Goal: Transaction & Acquisition: Purchase product/service

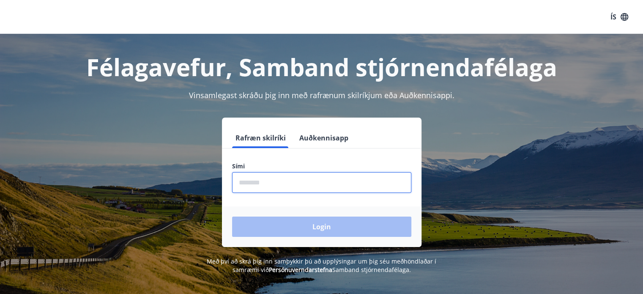
click at [270, 187] on input "phone" at bounding box center [321, 182] width 179 height 21
type input "********"
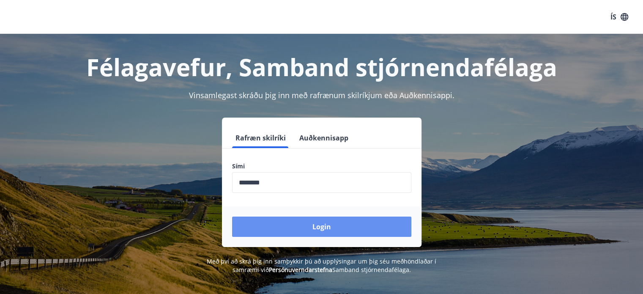
click at [325, 230] on button "Login" at bounding box center [321, 226] width 179 height 20
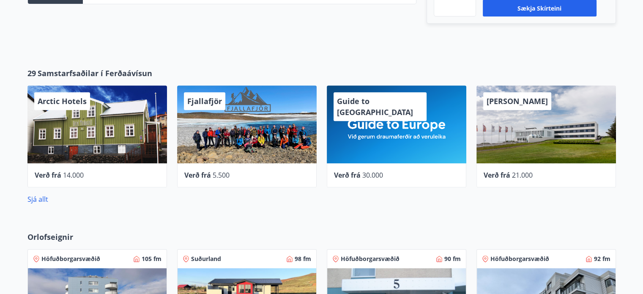
scroll to position [343, 0]
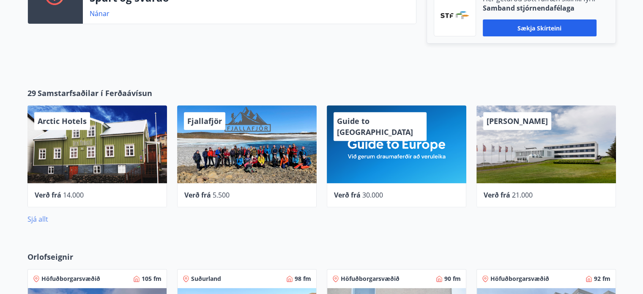
click at [34, 221] on link "Sjá allt" at bounding box center [37, 218] width 21 height 9
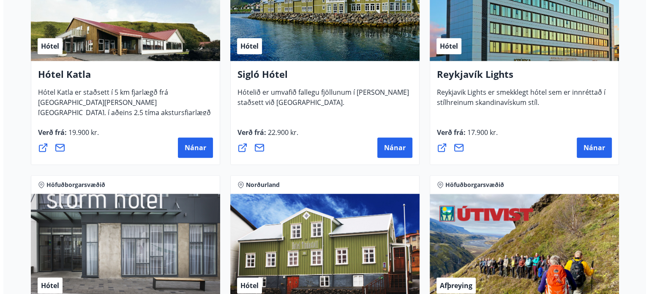
scroll to position [719, 0]
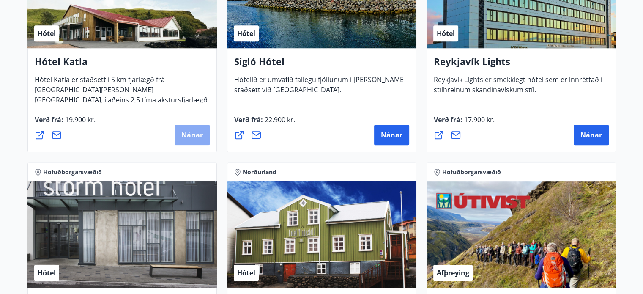
click at [190, 137] on span "Nánar" at bounding box center [192, 134] width 22 height 9
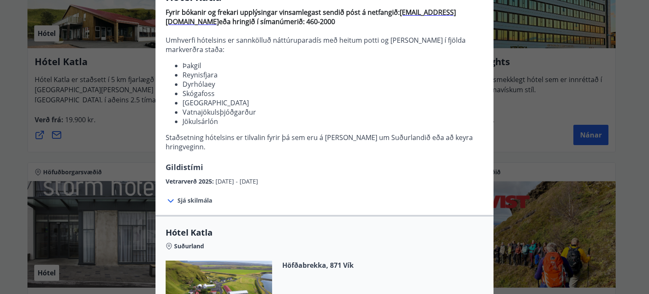
scroll to position [127, 0]
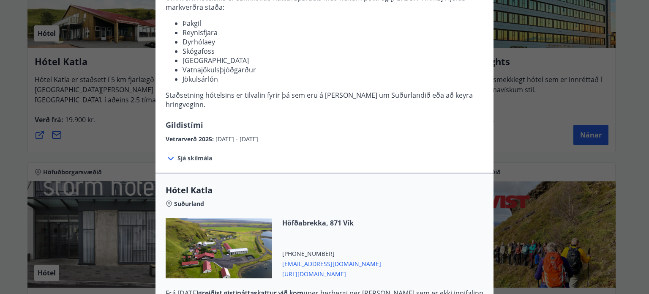
click at [172, 153] on icon at bounding box center [171, 158] width 10 height 10
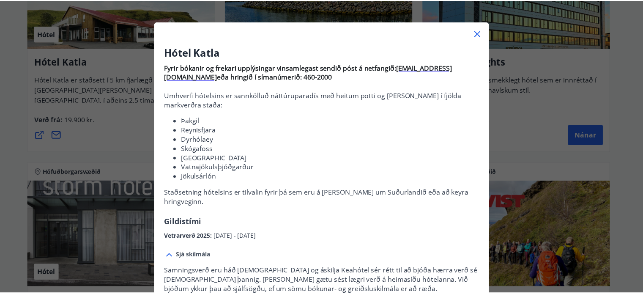
scroll to position [0, 0]
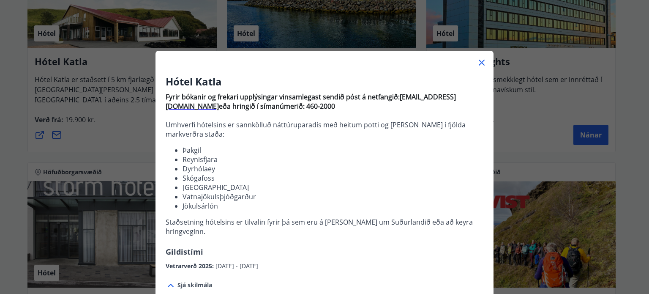
click at [477, 62] on icon at bounding box center [482, 62] width 10 height 10
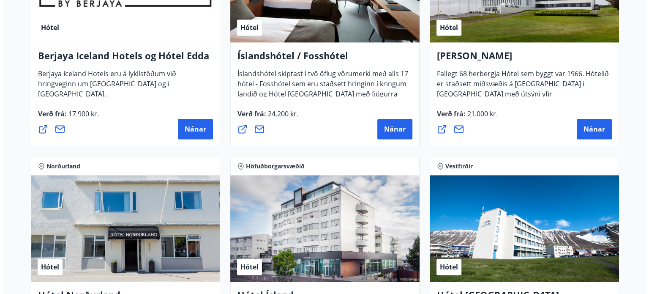
scroll to position [1184, 0]
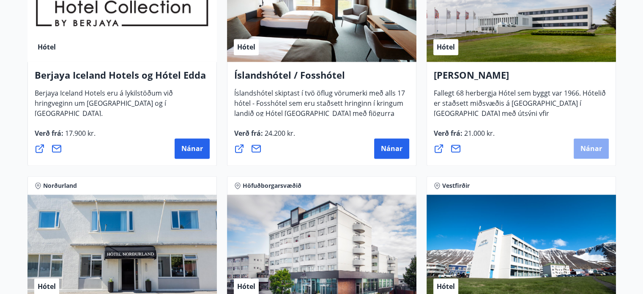
click at [591, 150] on span "Nánar" at bounding box center [591, 148] width 22 height 9
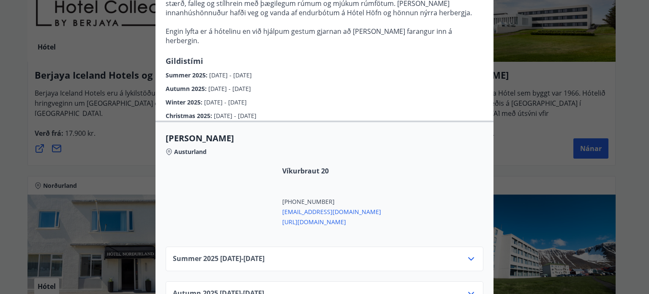
scroll to position [254, 0]
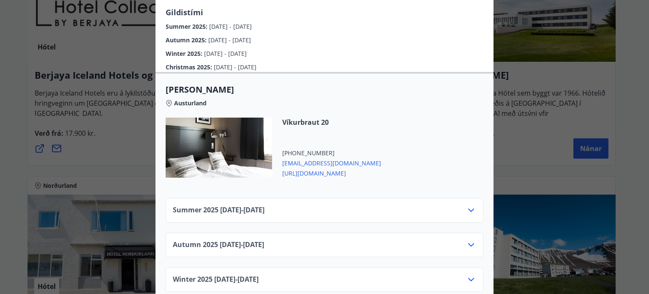
click at [468, 212] on icon at bounding box center [471, 210] width 10 height 10
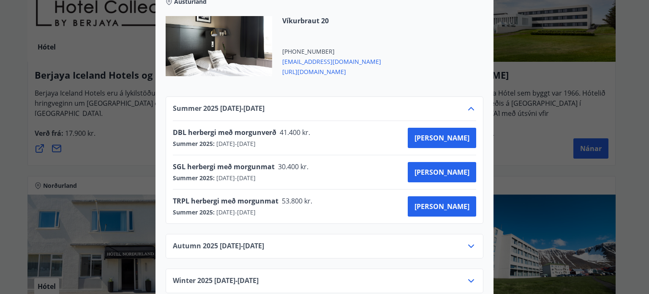
scroll to position [381, 0]
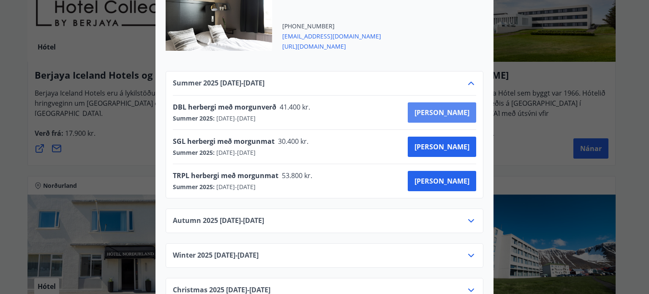
click at [455, 113] on span "[PERSON_NAME]" at bounding box center [442, 112] width 55 height 9
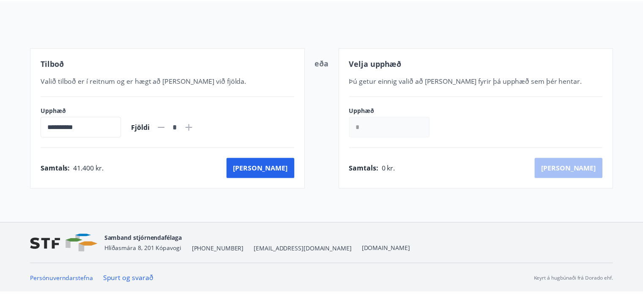
scroll to position [86, 0]
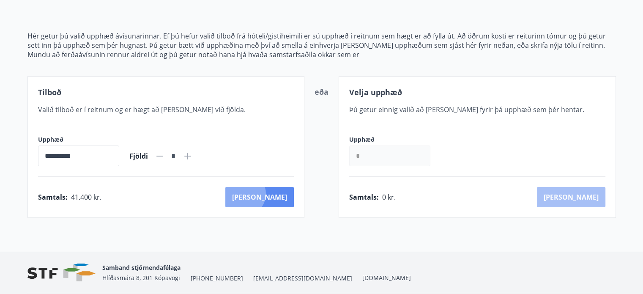
click at [281, 193] on button "[PERSON_NAME]" at bounding box center [259, 197] width 68 height 20
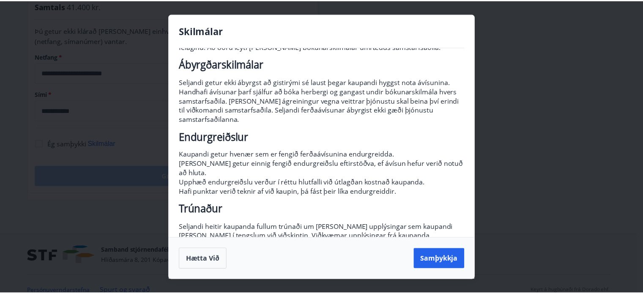
scroll to position [117, 0]
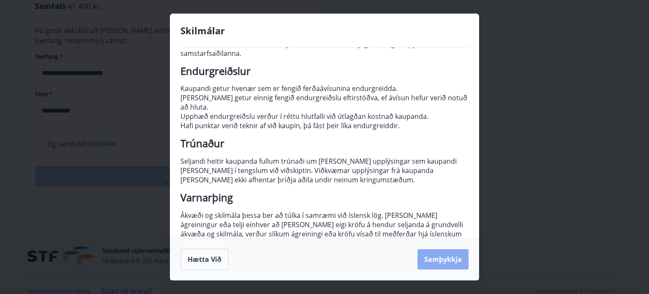
click at [450, 256] on button "Samþykkja" at bounding box center [443, 259] width 51 height 20
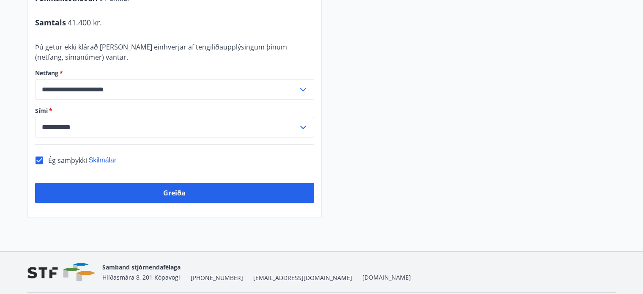
scroll to position [255, 0]
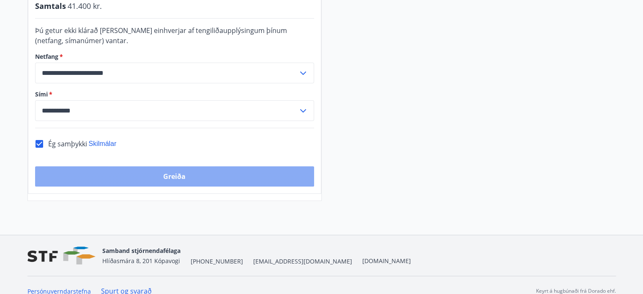
click at [183, 178] on button "Greiða" at bounding box center [174, 176] width 279 height 20
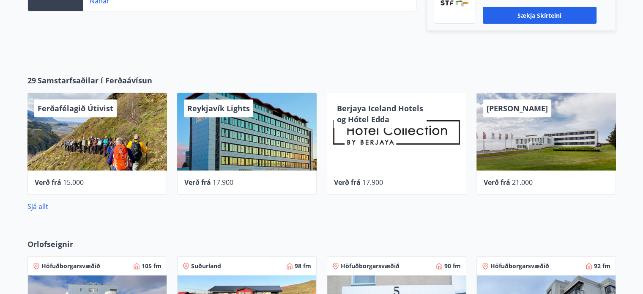
scroll to position [381, 0]
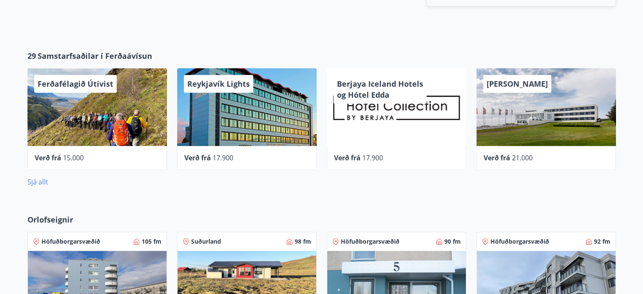
click at [37, 182] on link "Sjá allt" at bounding box center [37, 181] width 21 height 9
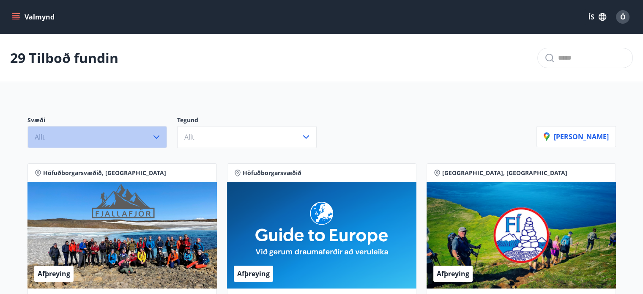
click at [157, 138] on icon "button" at bounding box center [156, 137] width 10 height 10
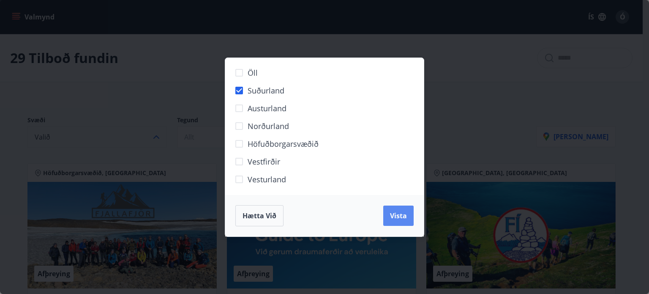
click at [392, 213] on span "Vista" at bounding box center [398, 215] width 17 height 9
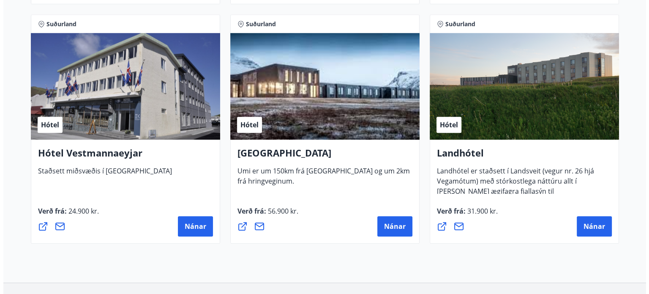
scroll to position [668, 0]
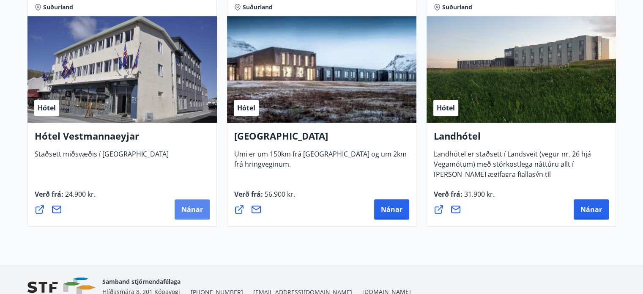
click at [188, 213] on span "Nánar" at bounding box center [192, 209] width 22 height 9
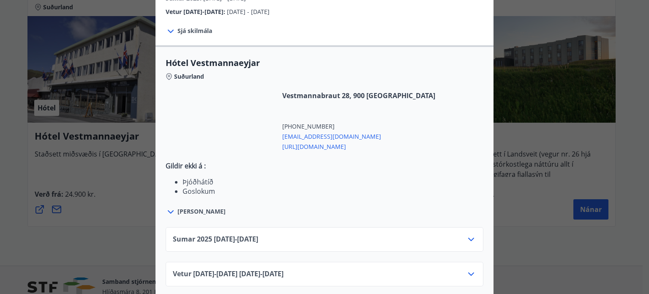
scroll to position [234, 0]
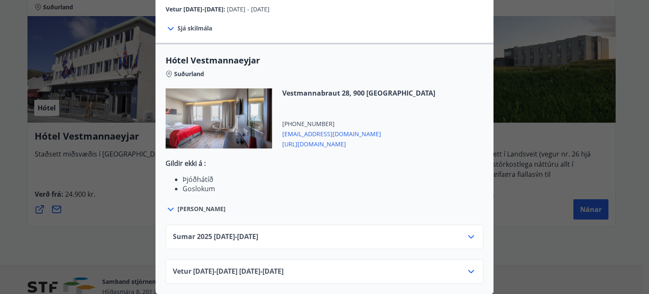
click at [470, 232] on icon at bounding box center [471, 237] width 10 height 10
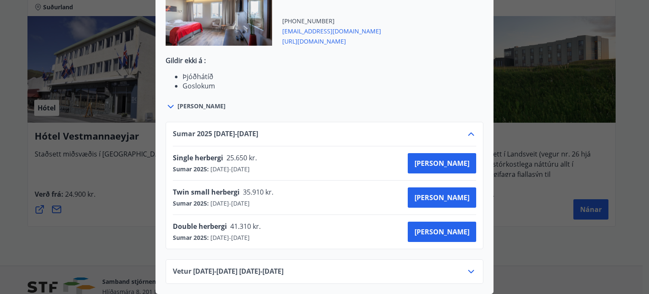
scroll to position [337, 0]
click at [450, 194] on span "[PERSON_NAME]" at bounding box center [442, 197] width 55 height 9
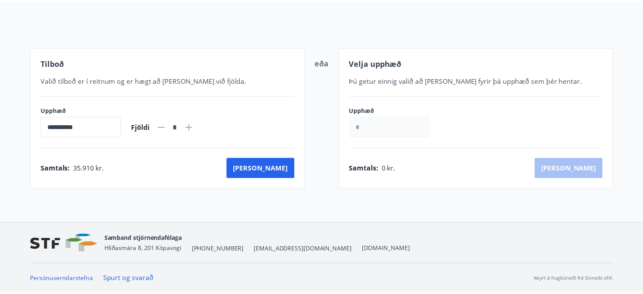
scroll to position [86, 0]
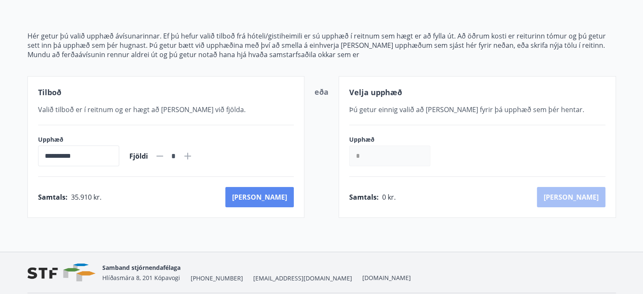
click at [279, 197] on button "[PERSON_NAME]" at bounding box center [259, 197] width 68 height 20
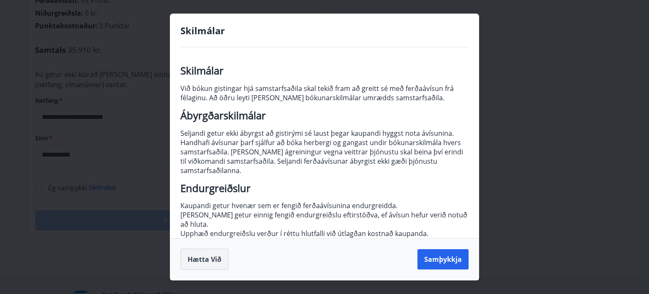
drag, startPoint x: 192, startPoint y: 262, endPoint x: 367, endPoint y: 265, distance: 174.6
click at [192, 262] on button "Hætta við" at bounding box center [205, 259] width 48 height 21
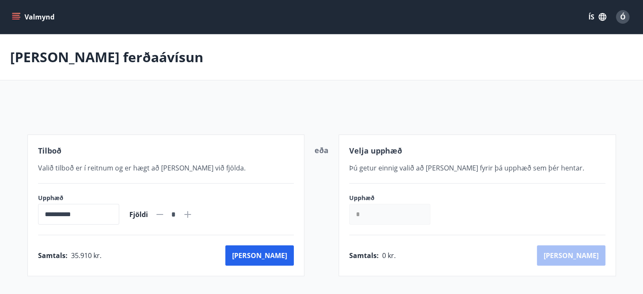
scroll to position [86, 0]
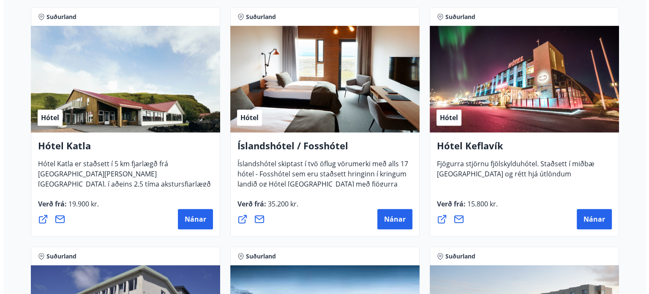
scroll to position [509, 0]
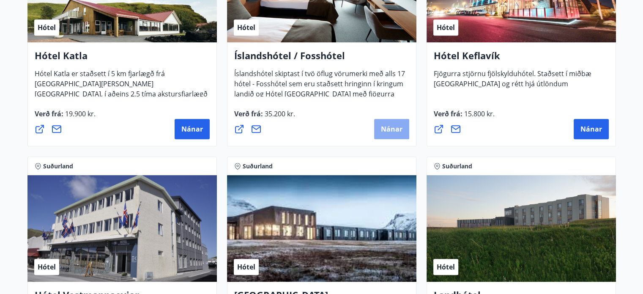
click at [387, 128] on span "Nánar" at bounding box center [392, 128] width 22 height 9
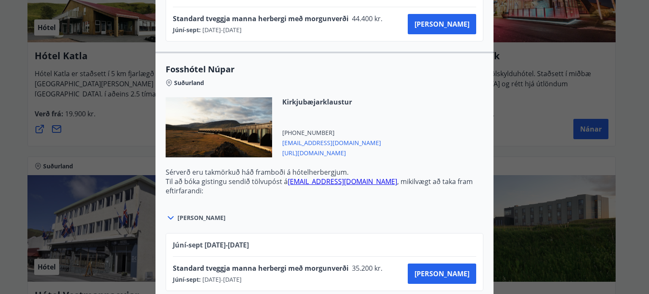
scroll to position [482, 0]
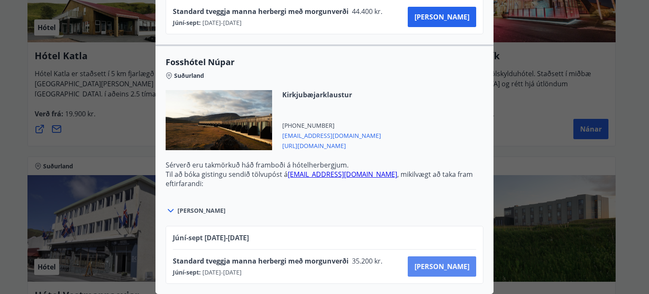
click at [452, 263] on span "[PERSON_NAME]" at bounding box center [442, 266] width 55 height 9
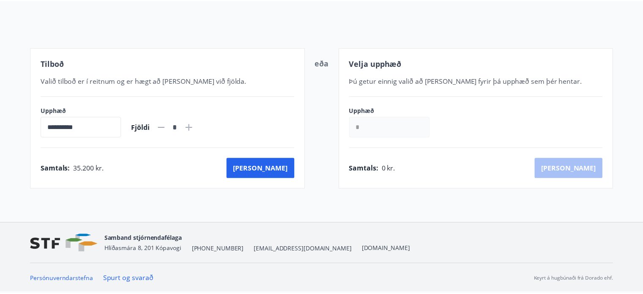
scroll to position [86, 0]
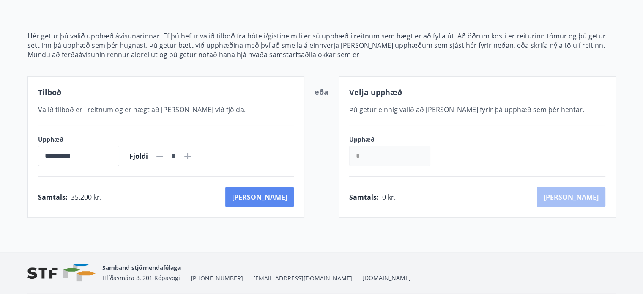
click at [279, 200] on button "[PERSON_NAME]" at bounding box center [259, 197] width 68 height 20
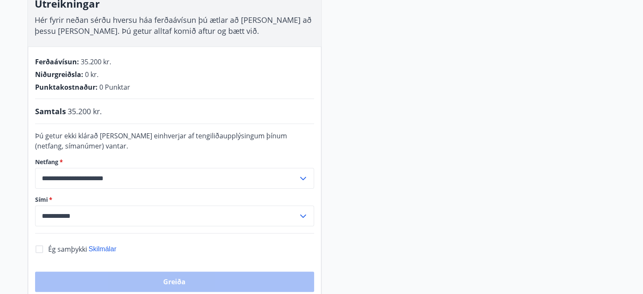
scroll to position [171, 0]
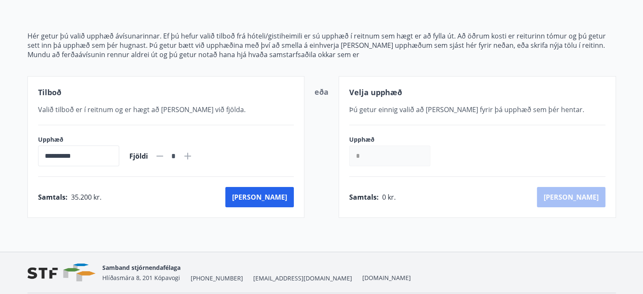
scroll to position [114, 0]
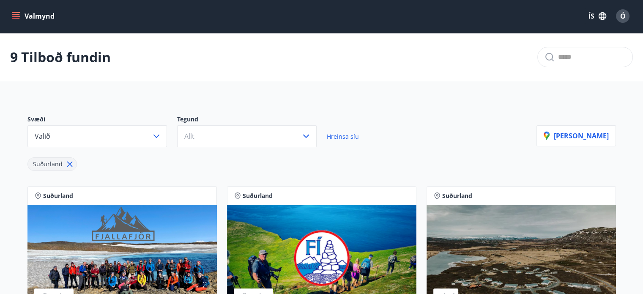
scroll to position [171, 0]
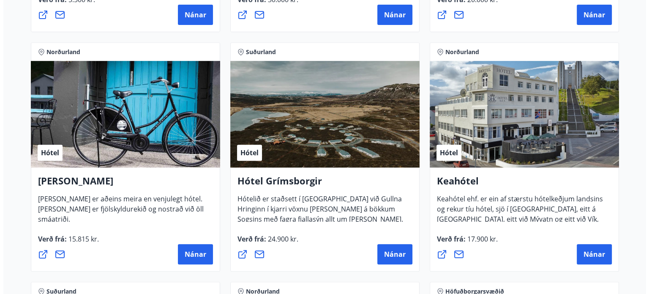
scroll to position [381, 0]
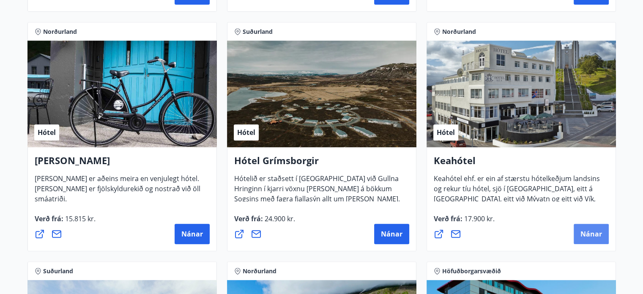
click at [588, 231] on span "Nánar" at bounding box center [591, 233] width 22 height 9
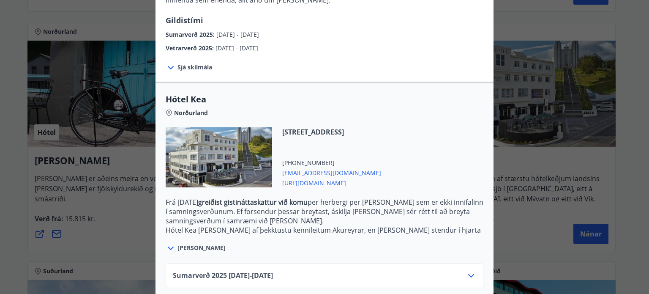
scroll to position [178, 0]
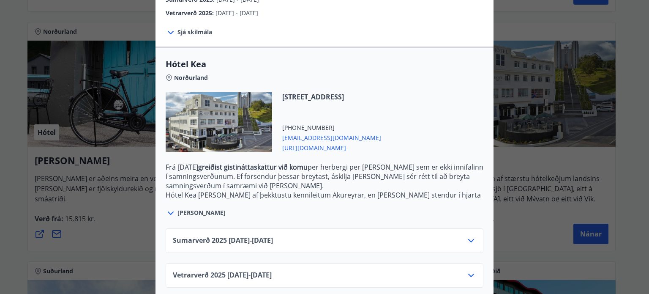
click at [468, 235] on icon at bounding box center [471, 240] width 10 height 10
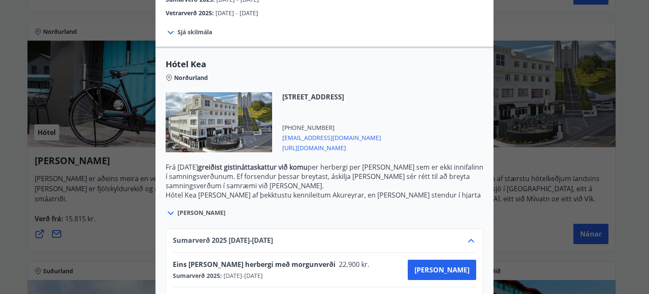
scroll to position [247, 0]
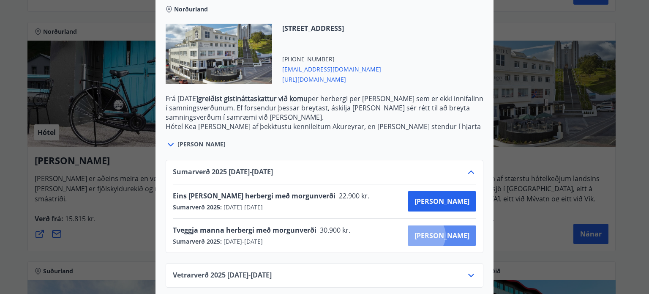
click at [455, 231] on span "[PERSON_NAME]" at bounding box center [442, 235] width 55 height 9
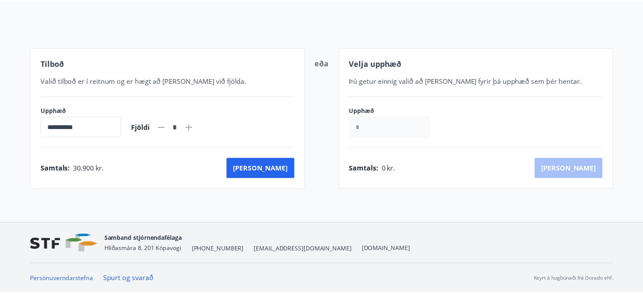
scroll to position [86, 0]
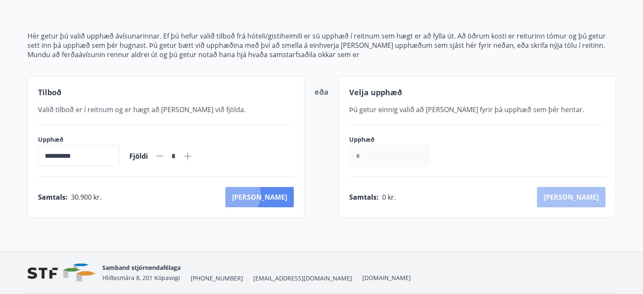
click at [275, 194] on button "[PERSON_NAME]" at bounding box center [259, 197] width 68 height 20
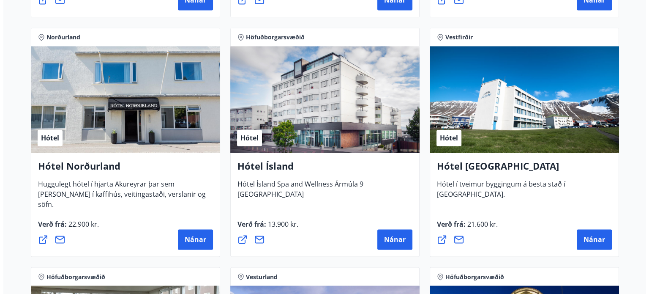
scroll to position [1397, 0]
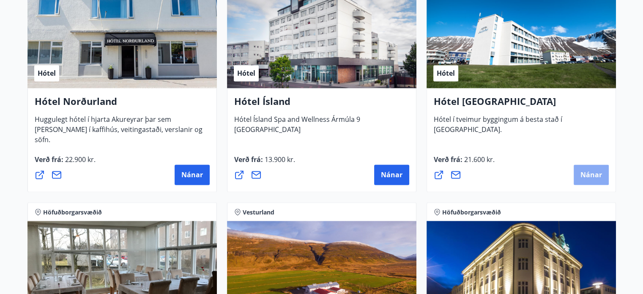
click at [593, 175] on span "Nánar" at bounding box center [591, 174] width 22 height 9
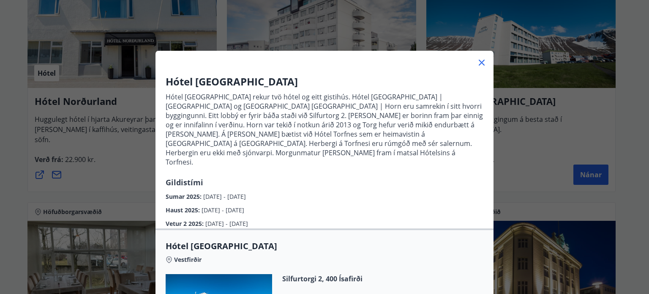
scroll to position [211, 0]
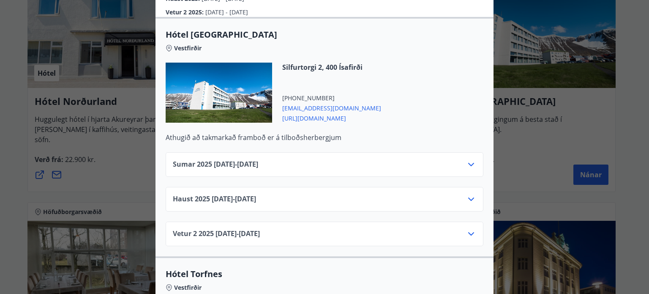
click at [467, 159] on icon at bounding box center [471, 164] width 10 height 10
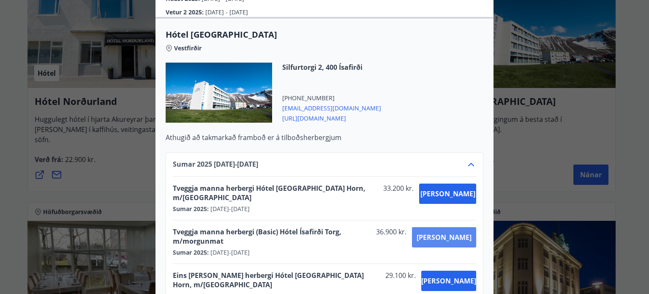
click at [456, 233] on span "[PERSON_NAME]" at bounding box center [444, 237] width 55 height 9
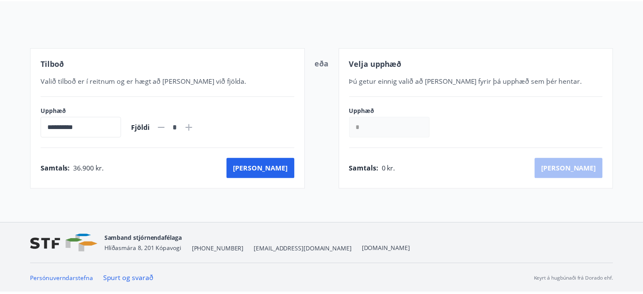
scroll to position [86, 0]
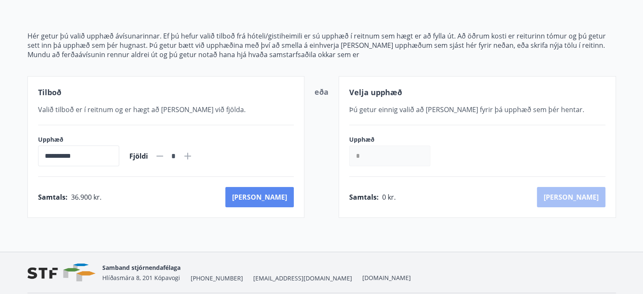
click at [281, 197] on button "[PERSON_NAME]" at bounding box center [259, 197] width 68 height 20
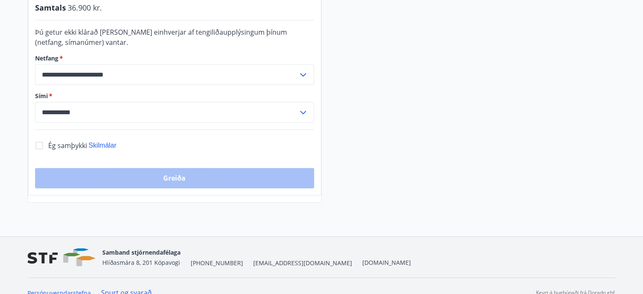
scroll to position [255, 0]
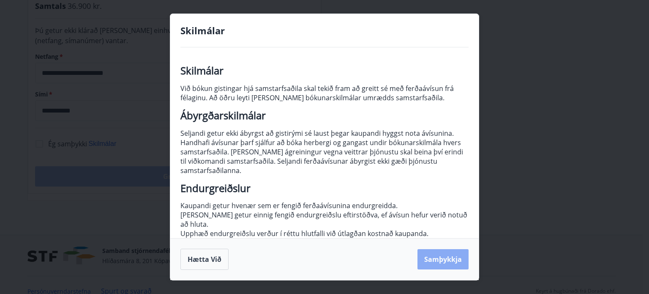
click at [444, 257] on button "Samþykkja" at bounding box center [443, 259] width 51 height 20
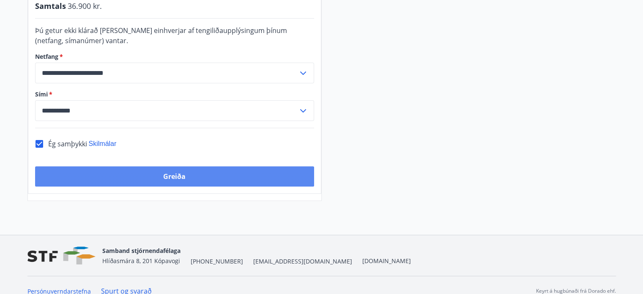
click at [162, 181] on button "Greiða" at bounding box center [174, 176] width 279 height 20
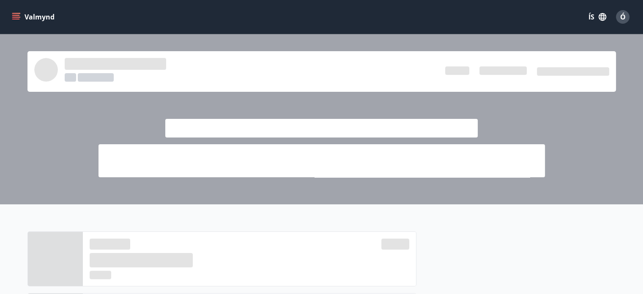
click at [15, 16] on icon "menu" at bounding box center [16, 17] width 8 height 8
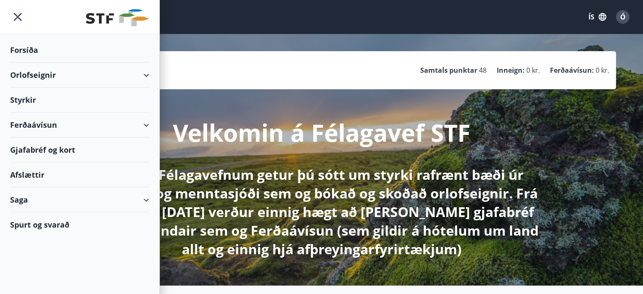
click at [146, 123] on div "Ferðaávísun" at bounding box center [79, 124] width 139 height 25
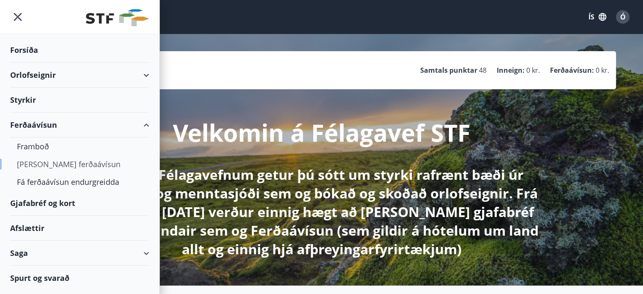
click at [45, 164] on div "[PERSON_NAME] ferðaávísun" at bounding box center [80, 164] width 126 height 18
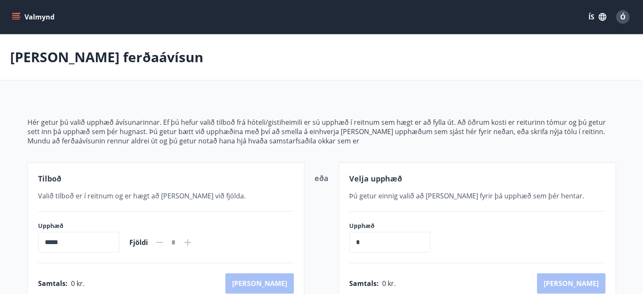
click at [15, 18] on icon "menu" at bounding box center [16, 17] width 8 height 8
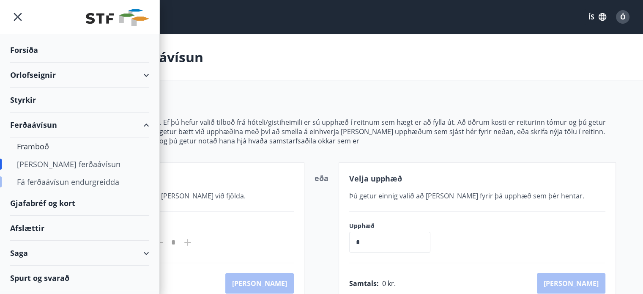
click at [47, 181] on div "Fá ferðaávísun endurgreidda" at bounding box center [80, 182] width 126 height 18
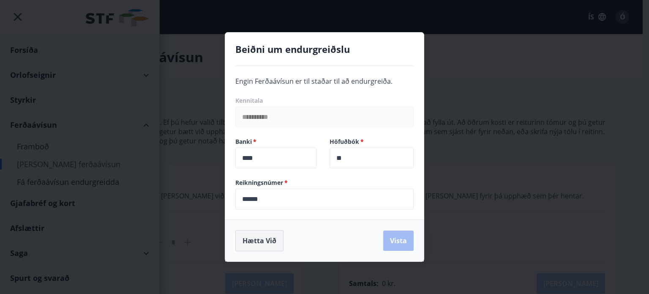
click at [269, 241] on button "Hætta við" at bounding box center [259, 240] width 48 height 21
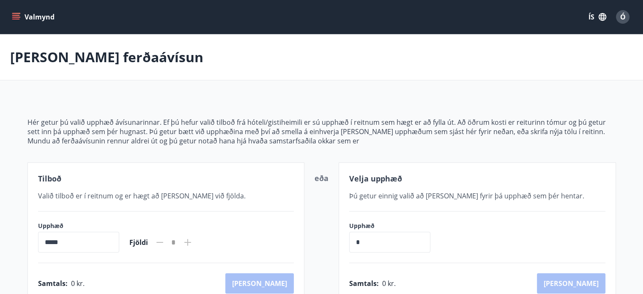
click at [15, 18] on icon "menu" at bounding box center [16, 17] width 8 height 8
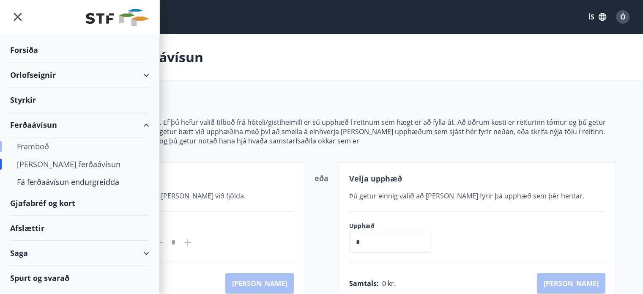
click at [34, 144] on div "Framboð" at bounding box center [80, 146] width 126 height 18
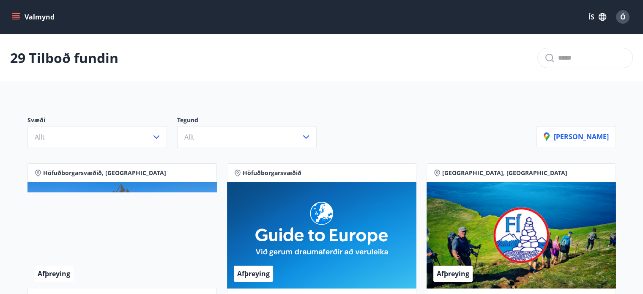
scroll to position [85, 0]
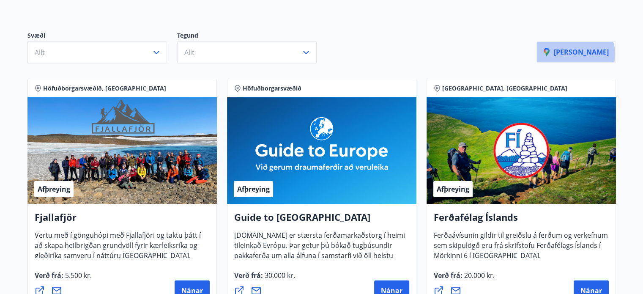
click at [597, 54] on p "[PERSON_NAME]" at bounding box center [576, 51] width 65 height 9
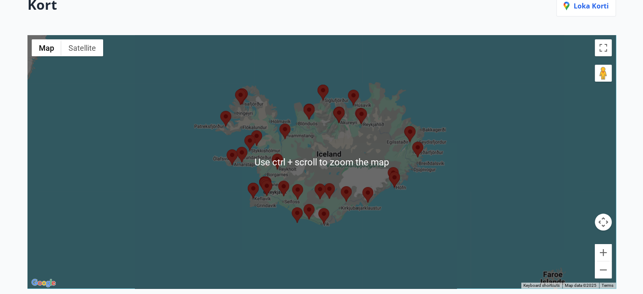
scroll to position [203, 0]
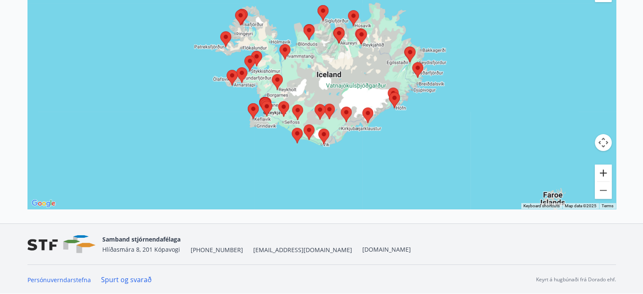
click at [605, 172] on button "Zoom in" at bounding box center [603, 172] width 17 height 17
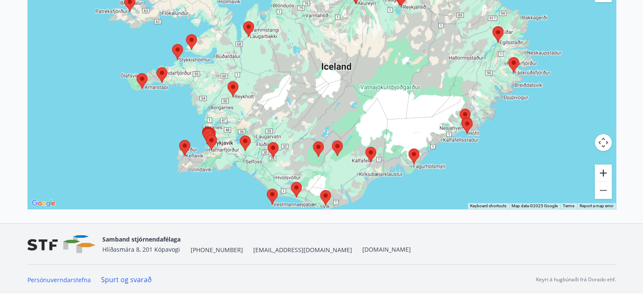
click at [605, 172] on button "Zoom in" at bounding box center [603, 172] width 17 height 17
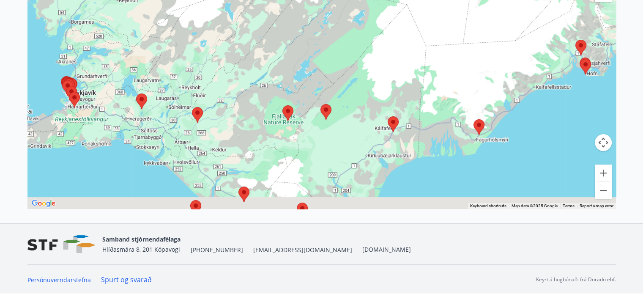
drag, startPoint x: 476, startPoint y: 151, endPoint x: 449, endPoint y: 24, distance: 130.1
click at [449, 24] on div at bounding box center [321, 82] width 589 height 253
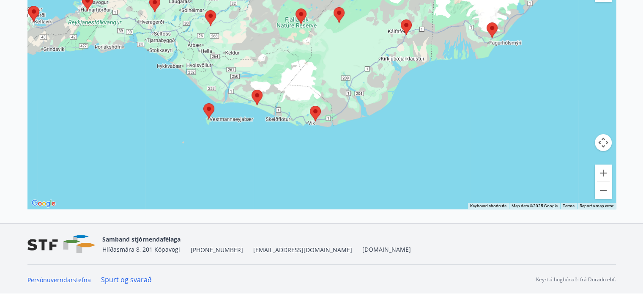
drag, startPoint x: 421, startPoint y: 170, endPoint x: 433, endPoint y: 90, distance: 81.3
click at [433, 90] on div at bounding box center [321, 82] width 589 height 253
click at [401, 19] on area at bounding box center [401, 19] width 0 height 0
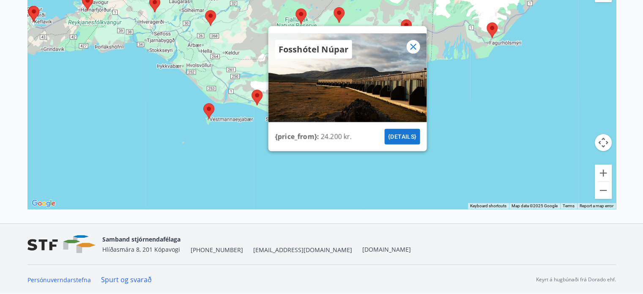
click at [405, 27] on div at bounding box center [347, 29] width 159 height 7
click at [487, 22] on area at bounding box center [487, 22] width 0 height 0
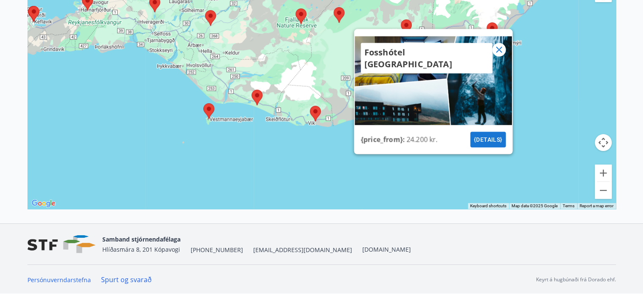
click at [496, 50] on icon at bounding box center [499, 49] width 10 height 10
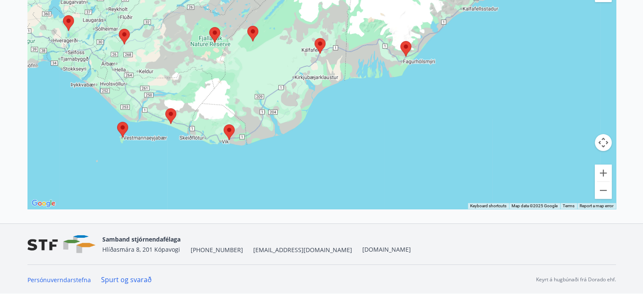
drag, startPoint x: 538, startPoint y: 103, endPoint x: 452, endPoint y: 123, distance: 88.4
click at [452, 123] on div at bounding box center [321, 82] width 589 height 253
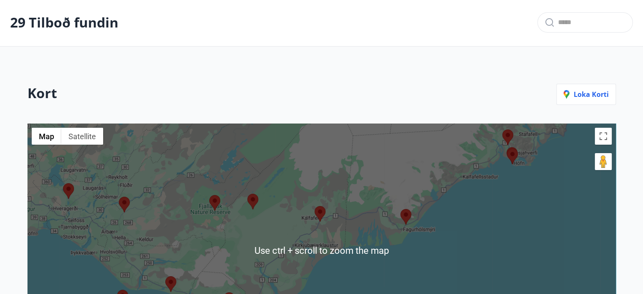
scroll to position [34, 0]
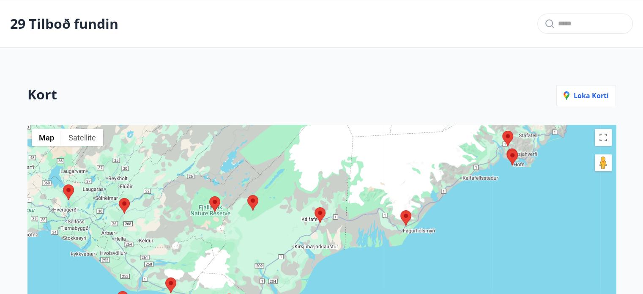
click at [507, 182] on div at bounding box center [321, 251] width 589 height 253
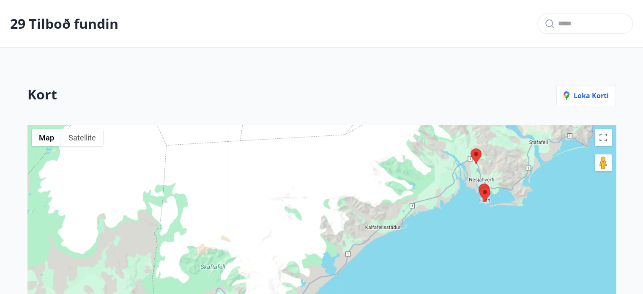
drag, startPoint x: 521, startPoint y: 182, endPoint x: 503, endPoint y: 234, distance: 55.1
click at [489, 235] on div at bounding box center [321, 251] width 589 height 253
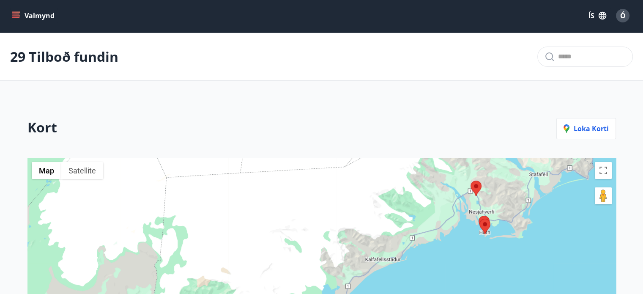
scroll to position [0, 0]
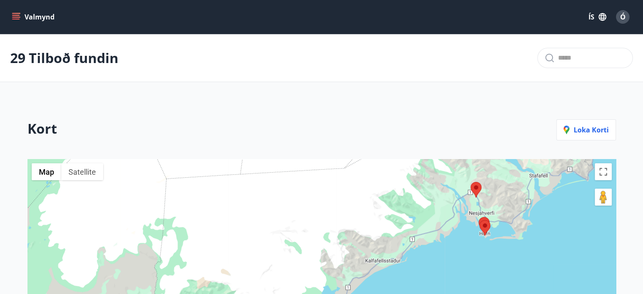
click at [19, 20] on icon "menu" at bounding box center [16, 17] width 8 height 8
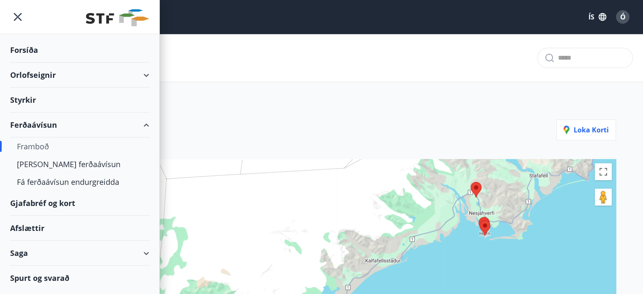
click at [35, 146] on div "Framboð" at bounding box center [80, 146] width 126 height 18
click at [30, 145] on div "Framboð" at bounding box center [80, 146] width 126 height 18
click at [590, 129] on p "Loka korti" at bounding box center [586, 129] width 45 height 9
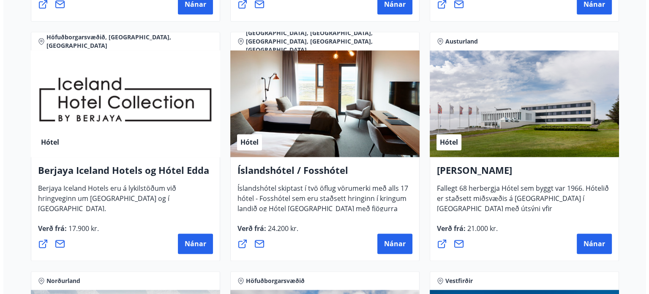
scroll to position [1099, 0]
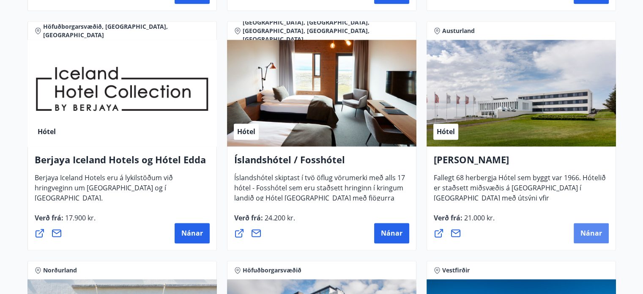
click at [591, 235] on span "Nánar" at bounding box center [591, 232] width 22 height 9
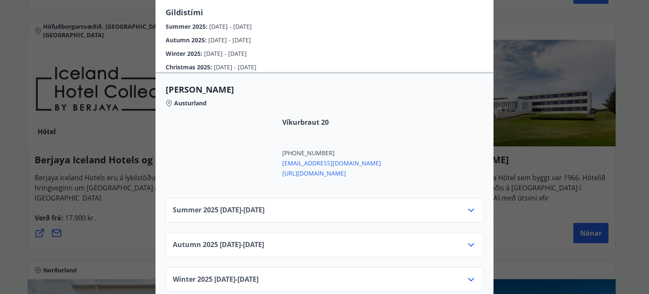
scroll to position [302, 0]
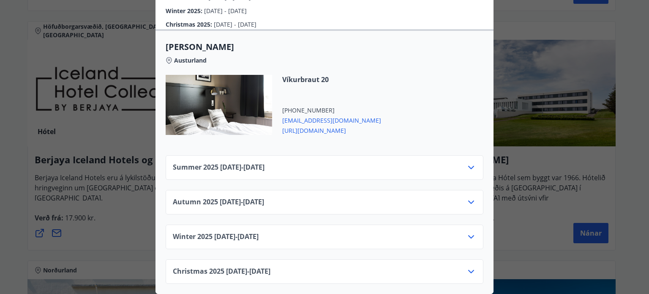
click at [469, 165] on icon at bounding box center [471, 167] width 10 height 10
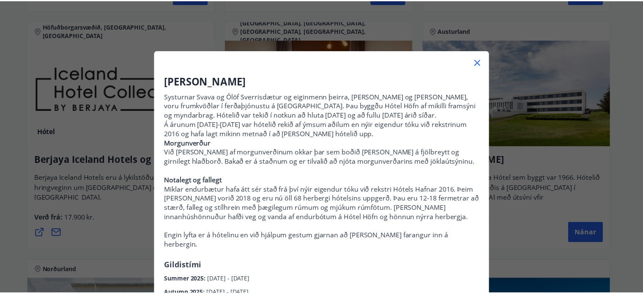
scroll to position [0, 0]
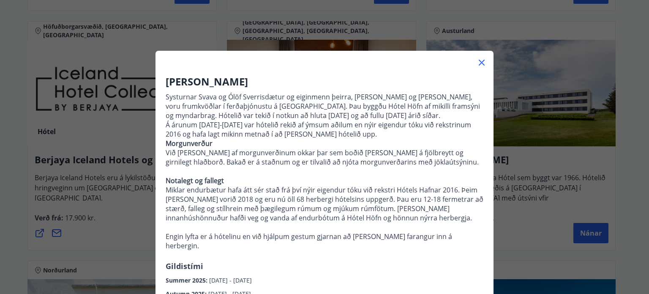
click at [480, 60] on icon at bounding box center [482, 62] width 10 height 10
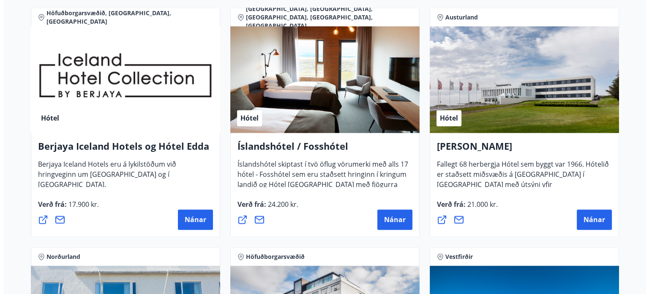
scroll to position [1135, 0]
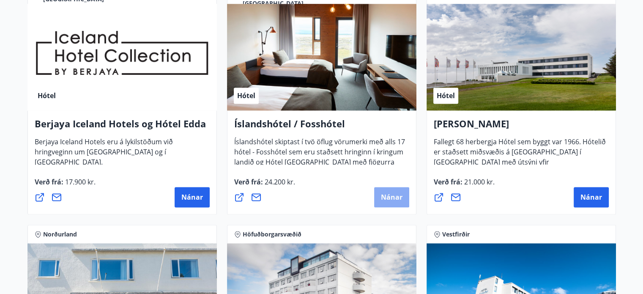
click at [387, 197] on span "Nánar" at bounding box center [392, 196] width 22 height 9
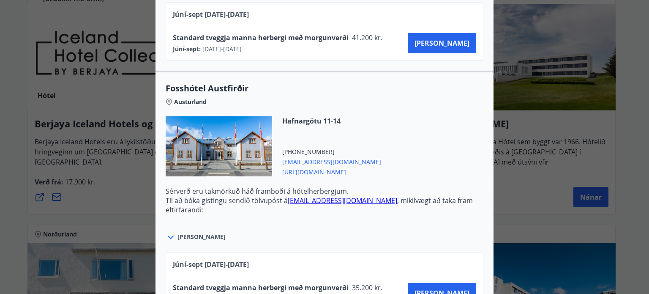
scroll to position [1808, 0]
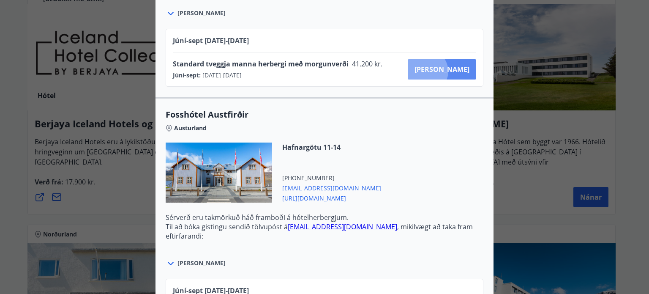
click at [457, 68] on span "[PERSON_NAME]" at bounding box center [442, 69] width 55 height 9
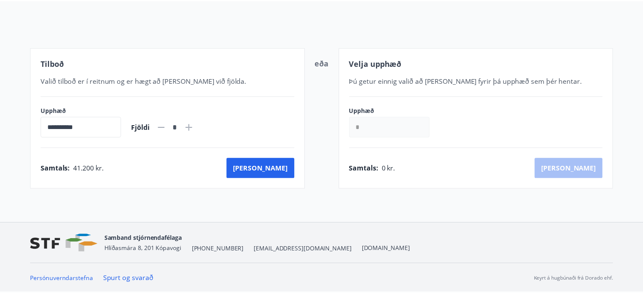
scroll to position [86, 0]
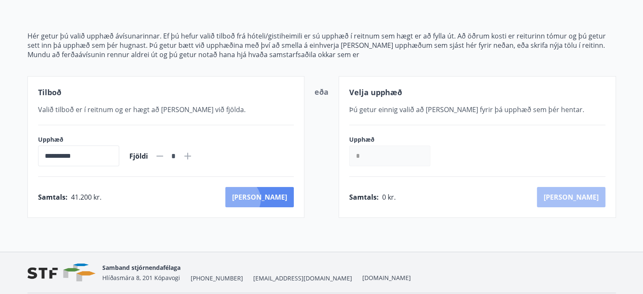
click at [277, 199] on button "[PERSON_NAME]" at bounding box center [259, 197] width 68 height 20
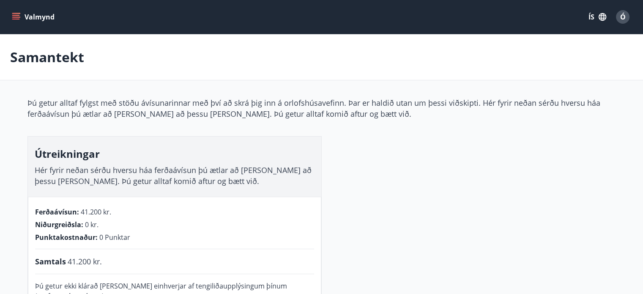
click at [18, 19] on icon "menu" at bounding box center [16, 17] width 8 height 8
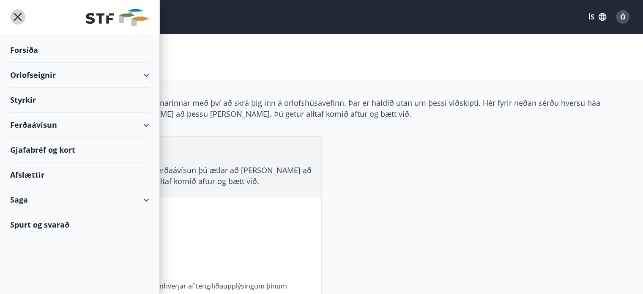
click at [18, 18] on icon "menu" at bounding box center [17, 16] width 15 height 15
